Goal: Task Accomplishment & Management: Use online tool/utility

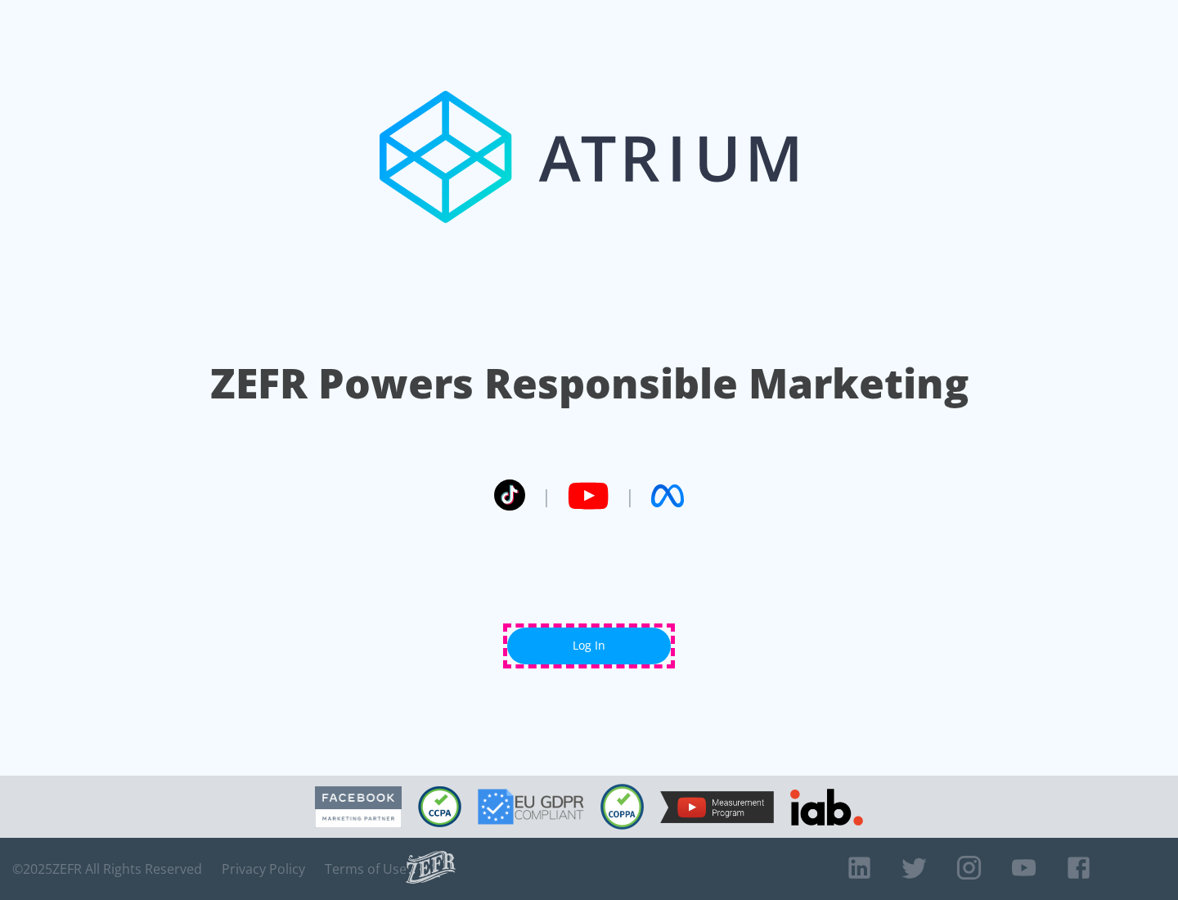
click at [589, 645] on link "Log In" at bounding box center [589, 645] width 164 height 37
